Goal: Check status: Check status

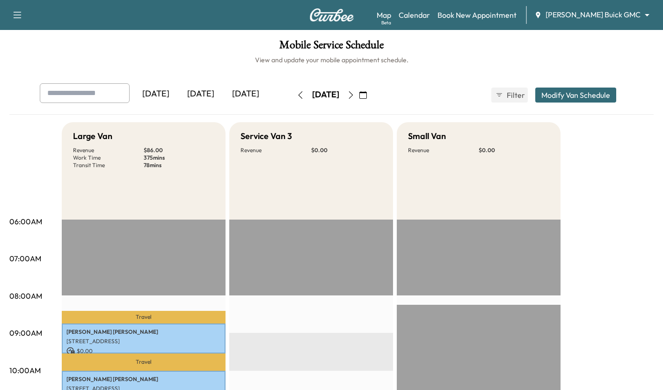
click at [210, 99] on div "[DATE]" at bounding box center [200, 94] width 45 height 22
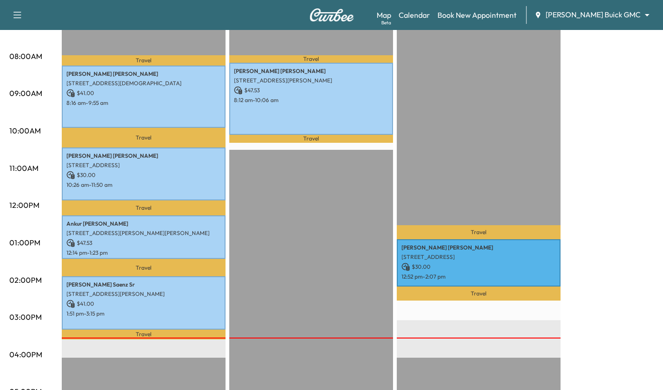
scroll to position [239, 0]
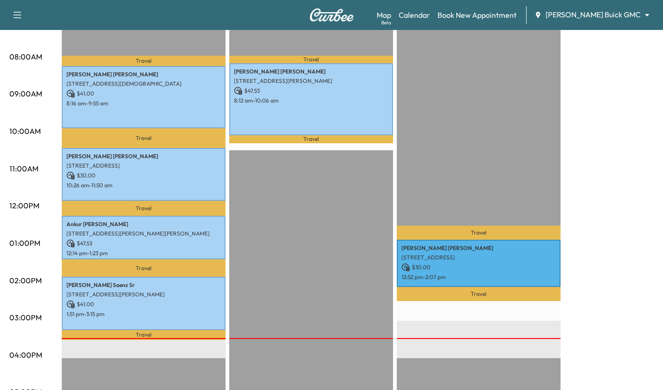
click at [504, 276] on p "12:52 pm - 2:07 pm" at bounding box center [478, 276] width 154 height 7
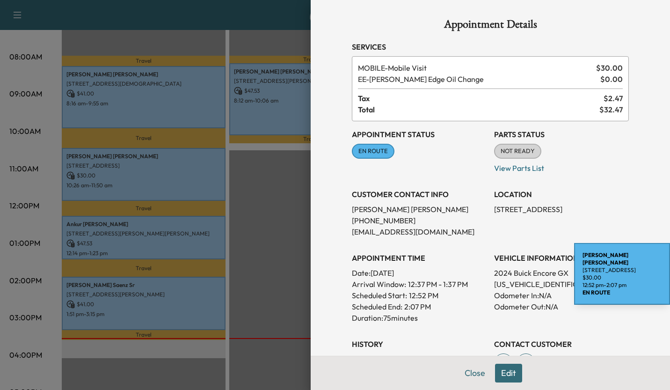
click at [275, 188] on div at bounding box center [335, 195] width 670 height 390
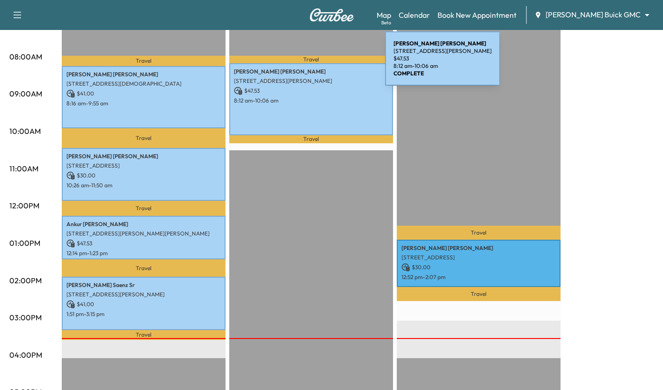
scroll to position [0, 0]
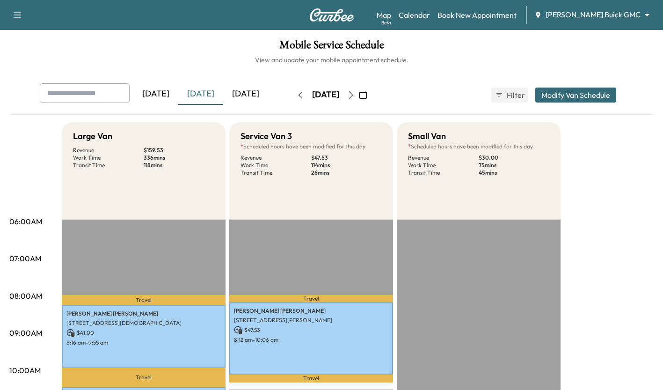
click at [242, 95] on div "[DATE]" at bounding box center [245, 94] width 45 height 22
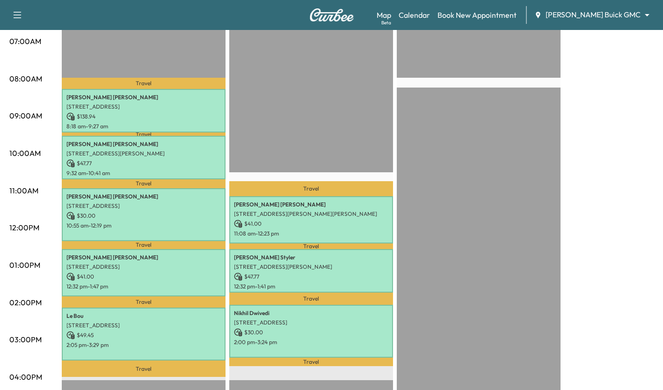
scroll to position [218, 0]
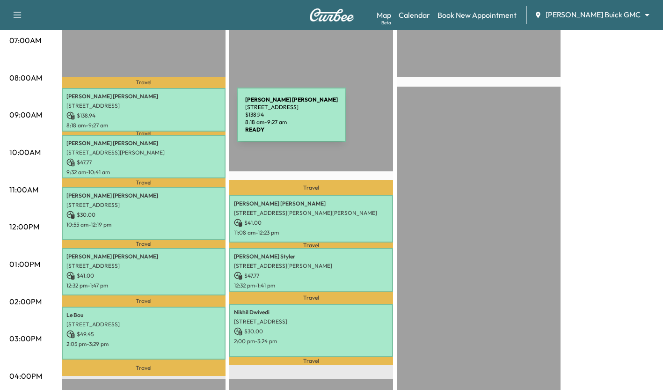
click at [167, 120] on div "[PERSON_NAME] [STREET_ADDRESS] $ 138.94 8:18 am - 9:27 am" at bounding box center [144, 110] width 164 height 44
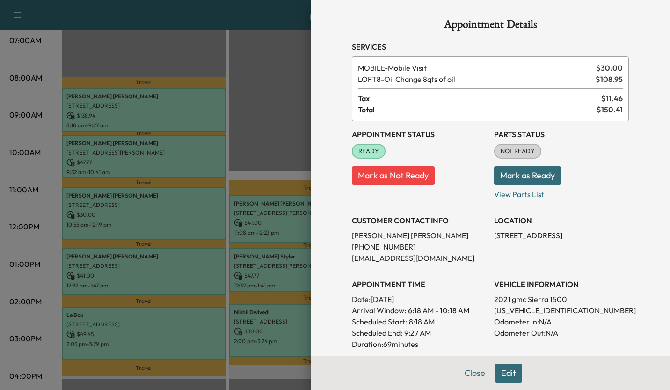
click at [253, 120] on div at bounding box center [335, 195] width 670 height 390
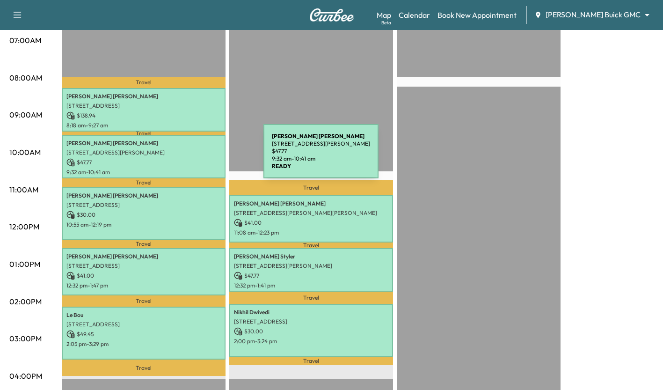
click at [193, 158] on p "$ 47.77" at bounding box center [143, 162] width 154 height 8
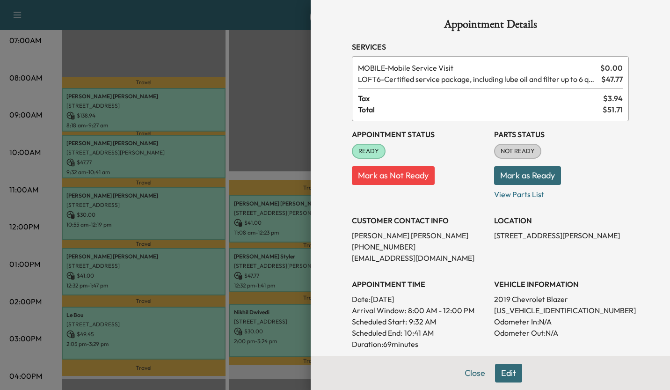
click at [277, 136] on div at bounding box center [335, 195] width 670 height 390
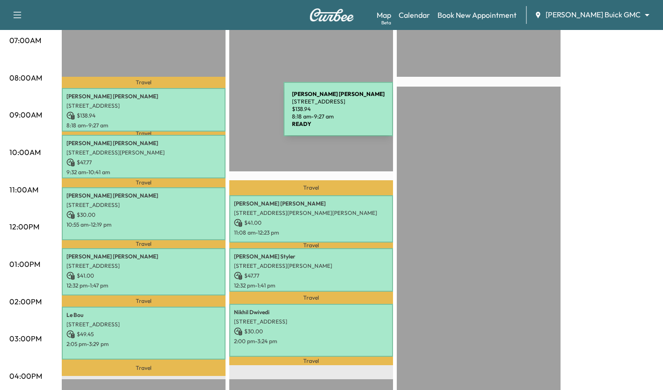
click at [213, 115] on p "$ 138.94" at bounding box center [143, 115] width 154 height 8
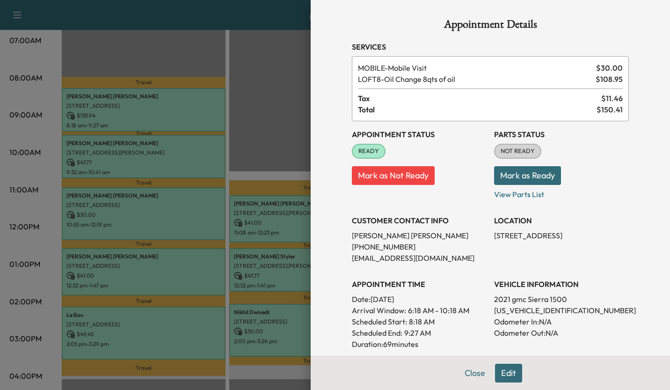
click at [261, 136] on div at bounding box center [335, 195] width 670 height 390
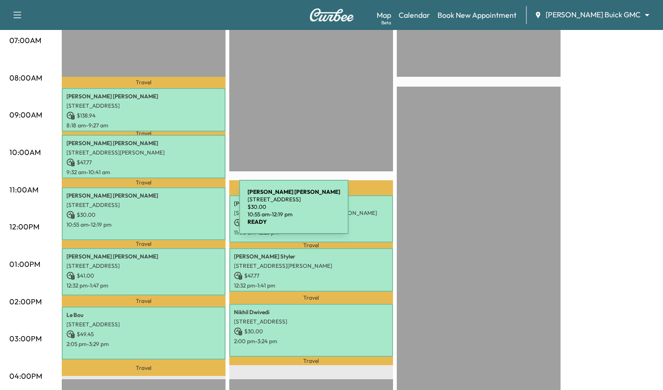
click at [169, 212] on p "$ 30.00" at bounding box center [143, 215] width 154 height 8
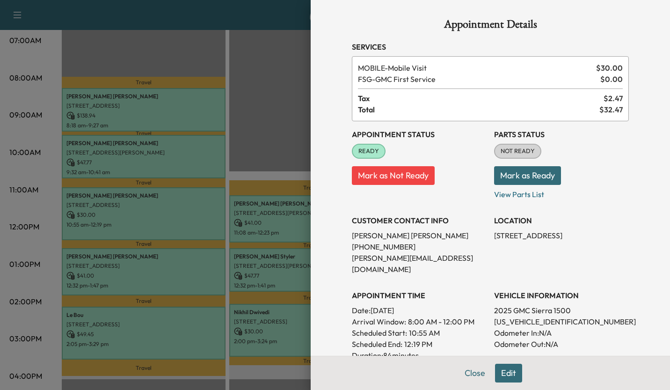
click at [48, 229] on div at bounding box center [335, 195] width 670 height 390
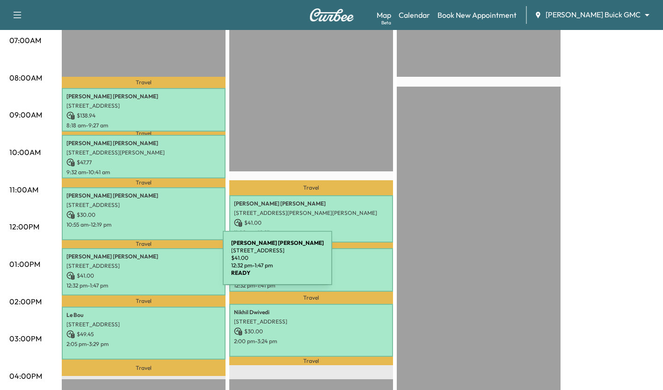
click at [153, 263] on p "[STREET_ADDRESS]" at bounding box center [143, 265] width 154 height 7
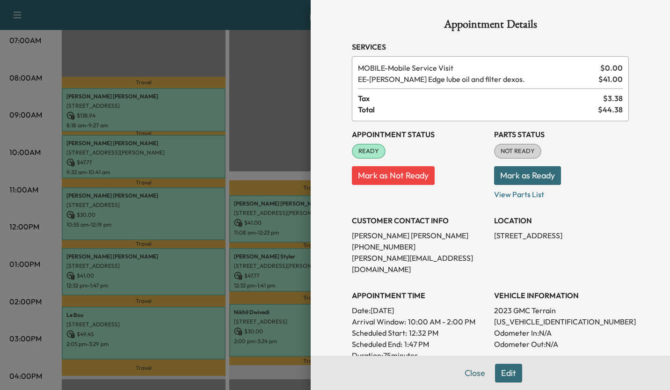
click at [48, 290] on div at bounding box center [335, 195] width 670 height 390
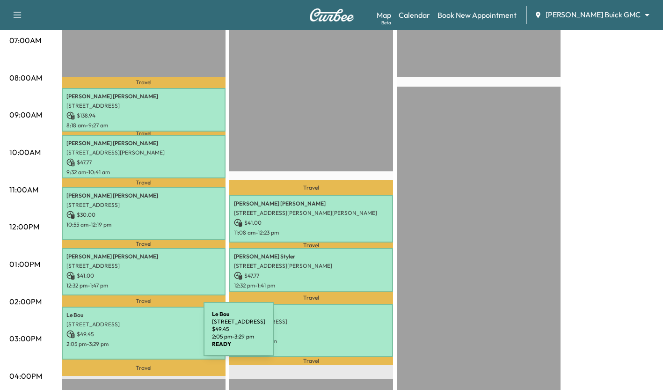
click at [133, 335] on p "$ 49.45" at bounding box center [143, 334] width 154 height 8
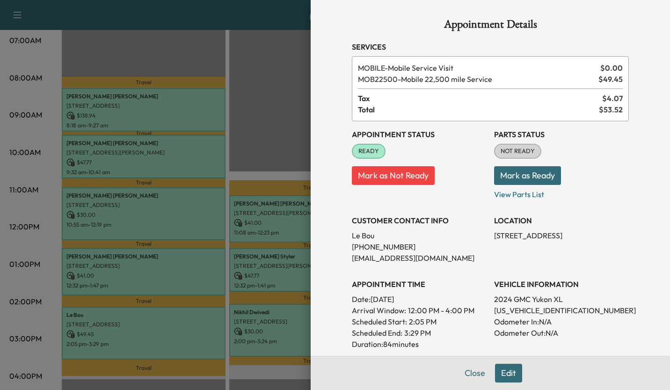
click at [133, 335] on div at bounding box center [335, 195] width 670 height 390
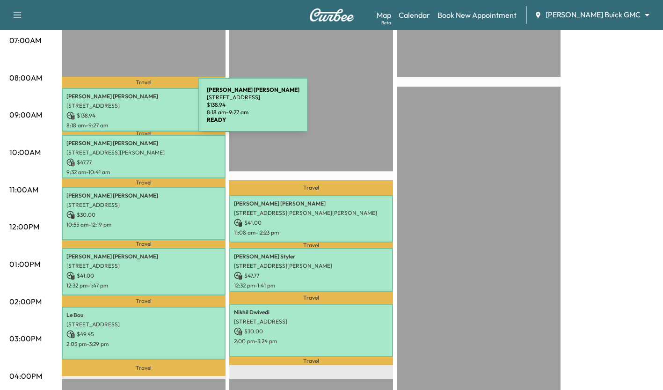
click at [128, 111] on p "$ 138.94" at bounding box center [143, 115] width 154 height 8
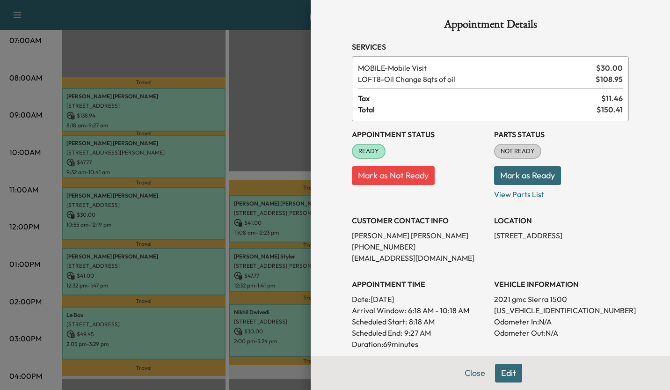
click at [32, 162] on div at bounding box center [335, 195] width 670 height 390
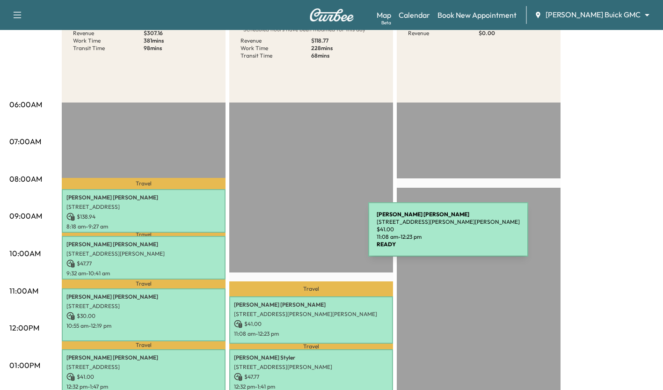
scroll to position [0, 0]
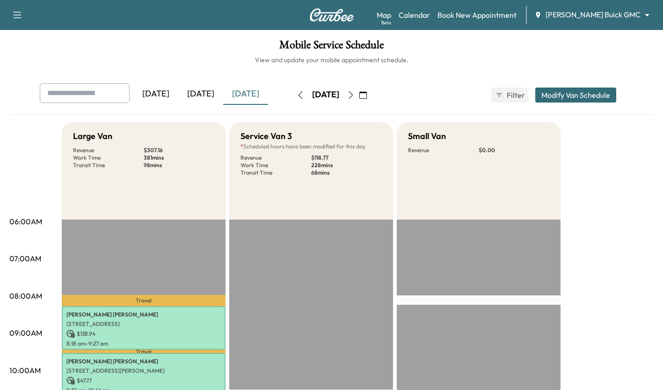
click at [444, 85] on div "[DATE] [DATE] [DATE] [DATE] October 2025 S M T W T F S 28 29 30 1 2 3 4 5 6 7 8…" at bounding box center [331, 94] width 599 height 23
